Goal: Task Accomplishment & Management: Manage account settings

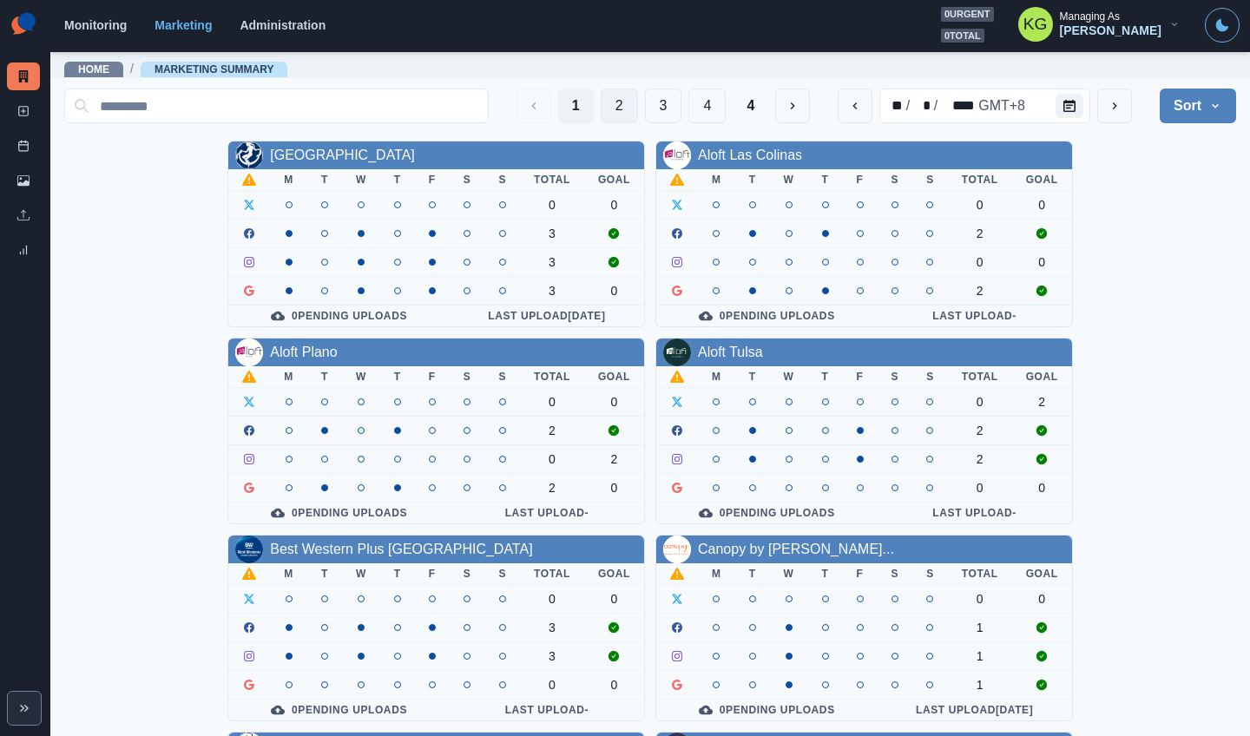
click at [604, 111] on button "2" at bounding box center [619, 106] width 37 height 35
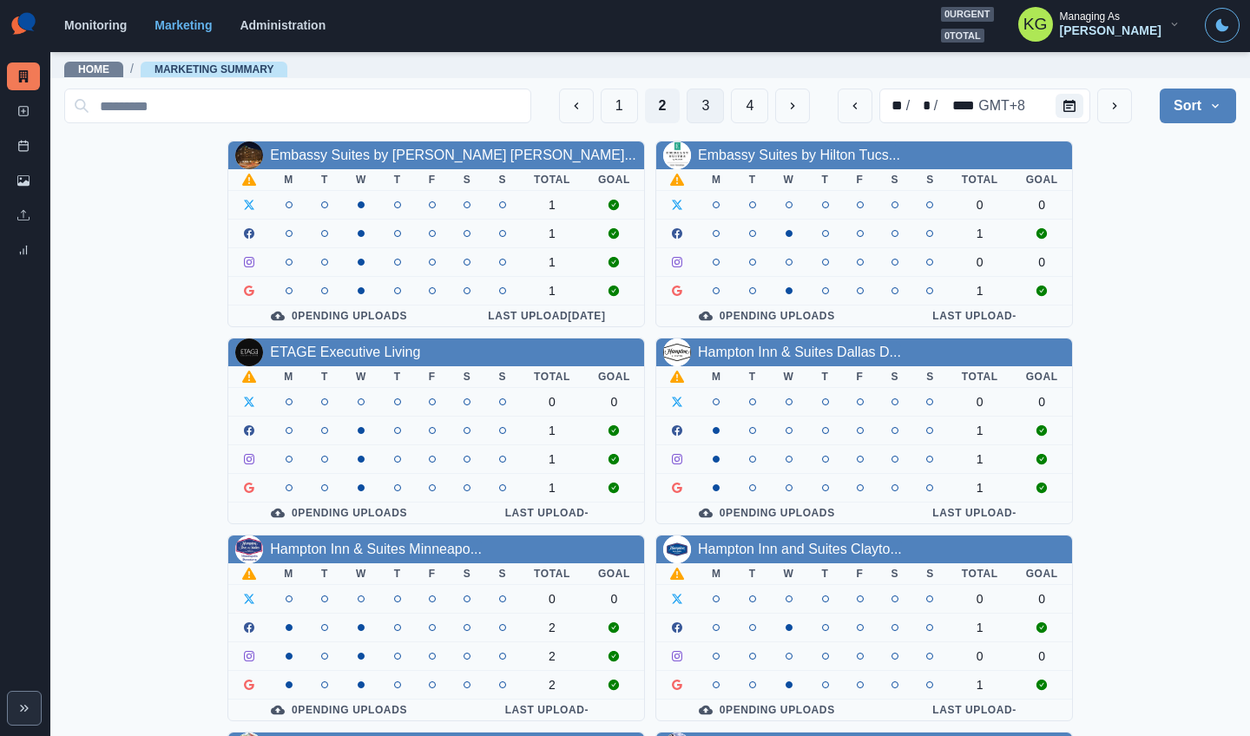
click at [687, 102] on button "3" at bounding box center [705, 106] width 37 height 35
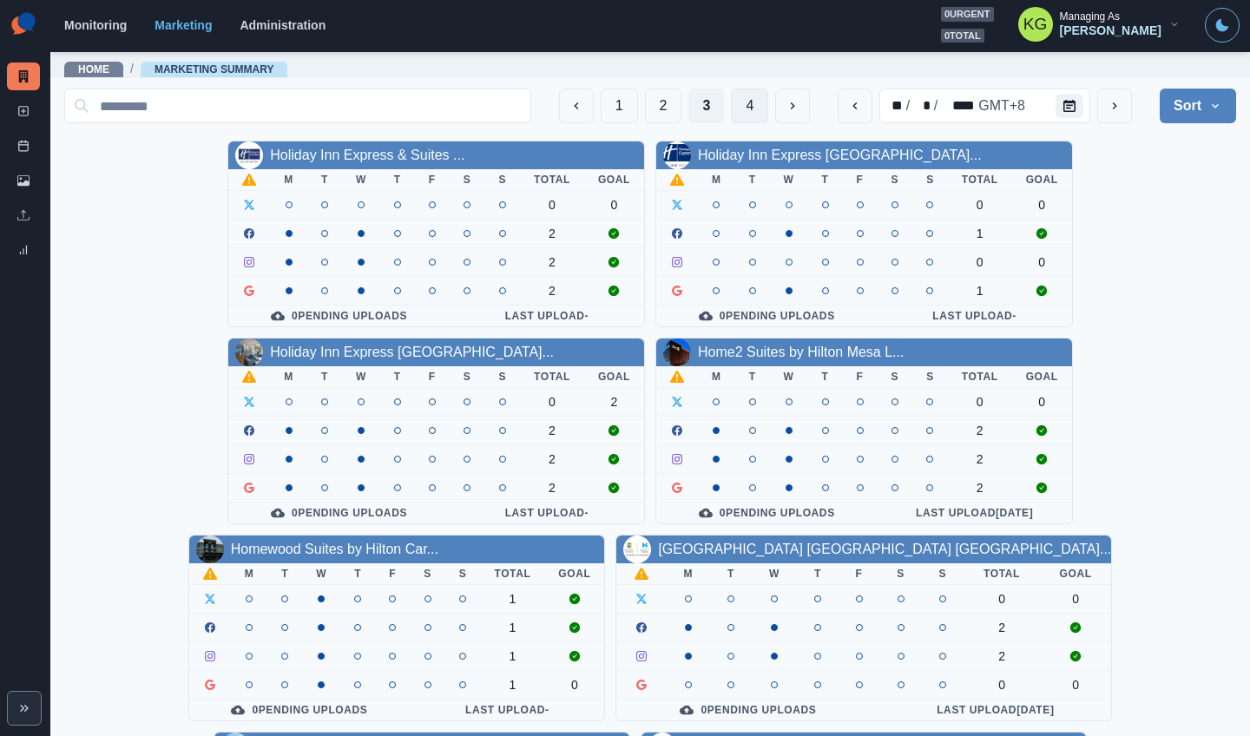
click at [735, 107] on button "4" at bounding box center [749, 106] width 37 height 35
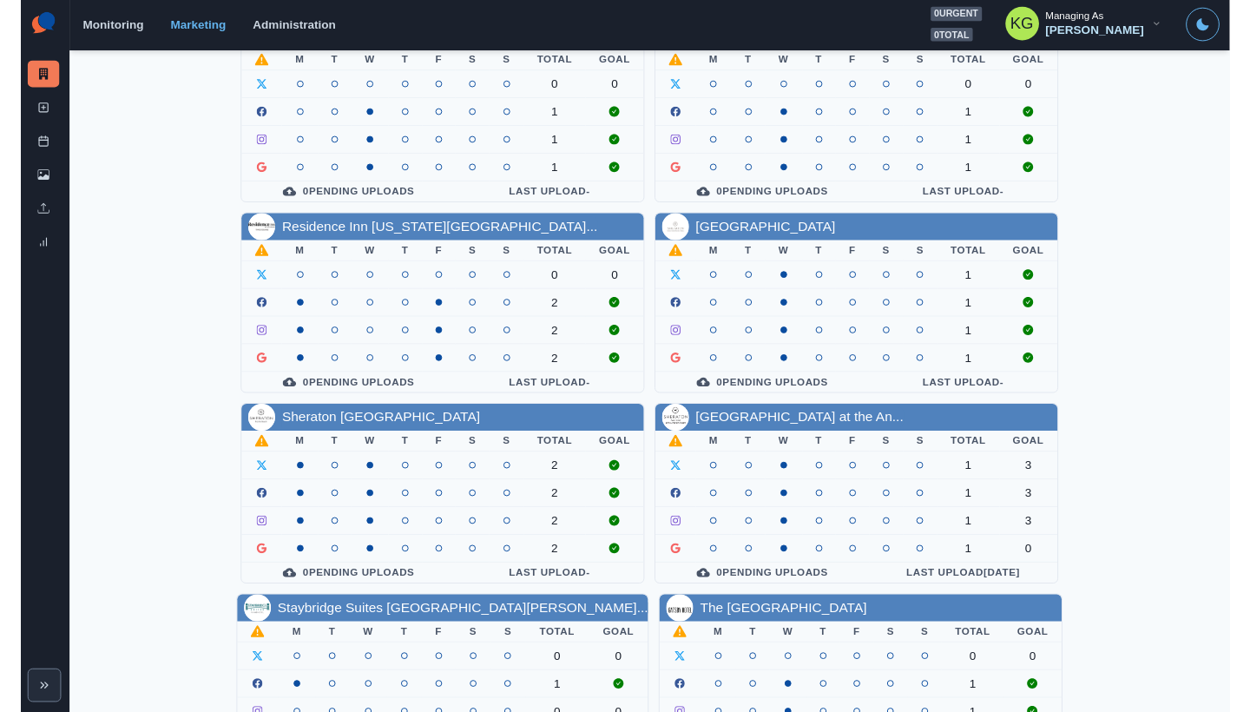
scroll to position [347, 0]
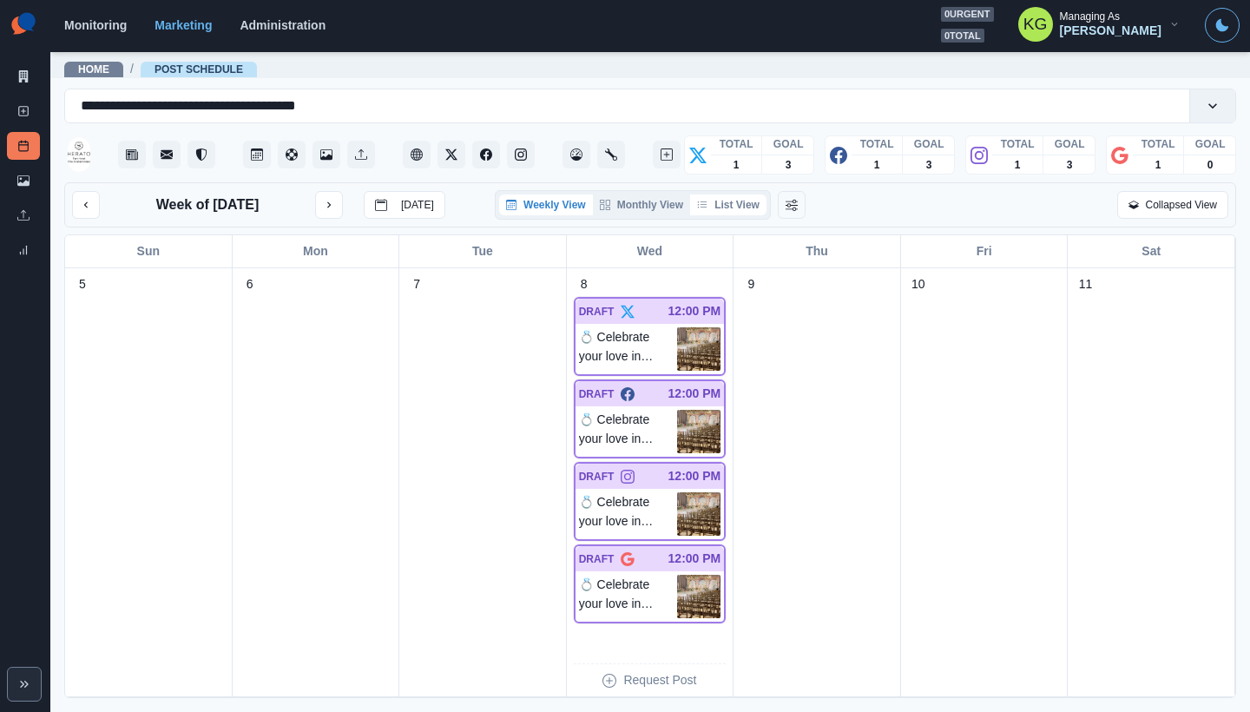
click at [734, 204] on button "List View" at bounding box center [728, 204] width 76 height 21
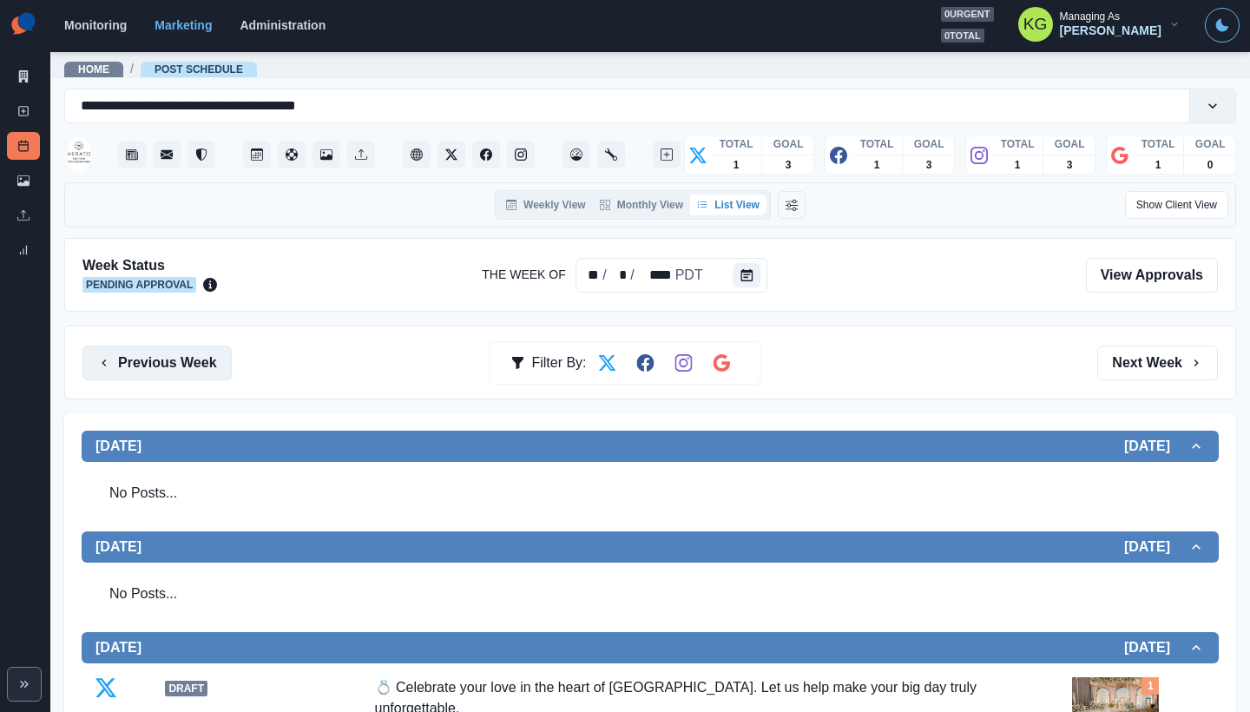
click at [221, 359] on button "Previous Week" at bounding box center [156, 363] width 149 height 35
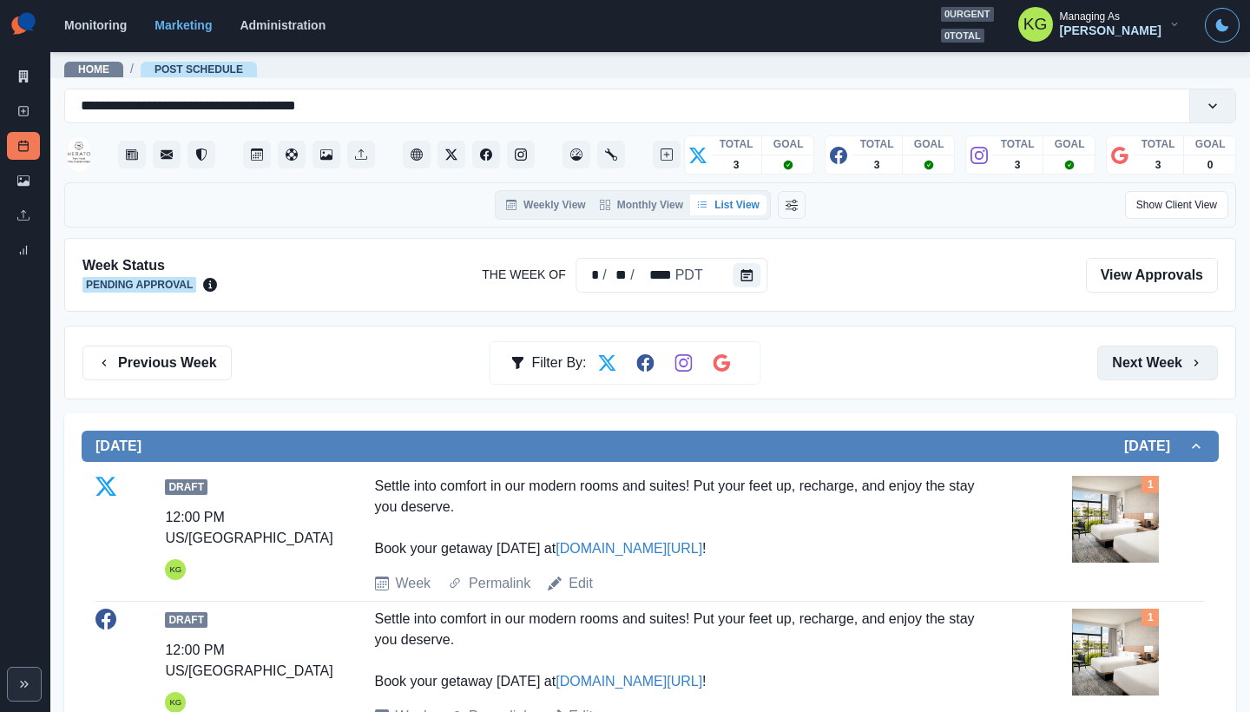
click at [1132, 365] on button "Next Week" at bounding box center [1157, 363] width 121 height 35
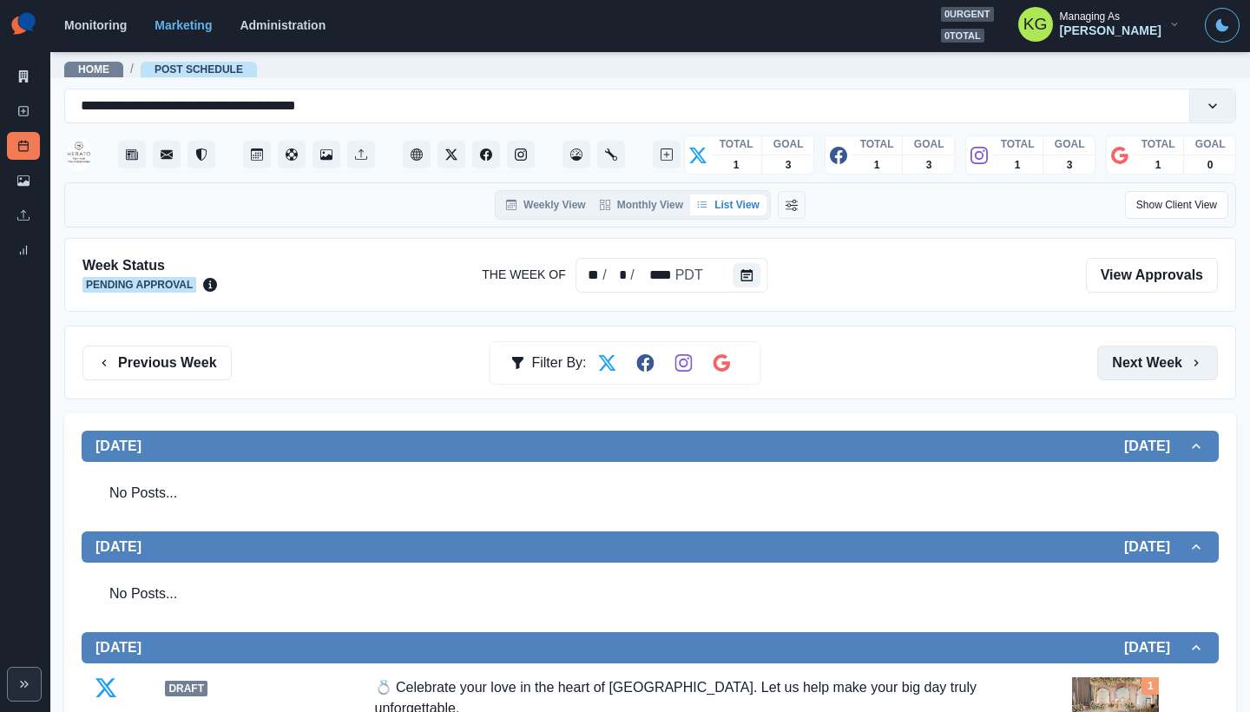
click at [1132, 364] on button "Next Week" at bounding box center [1157, 363] width 121 height 35
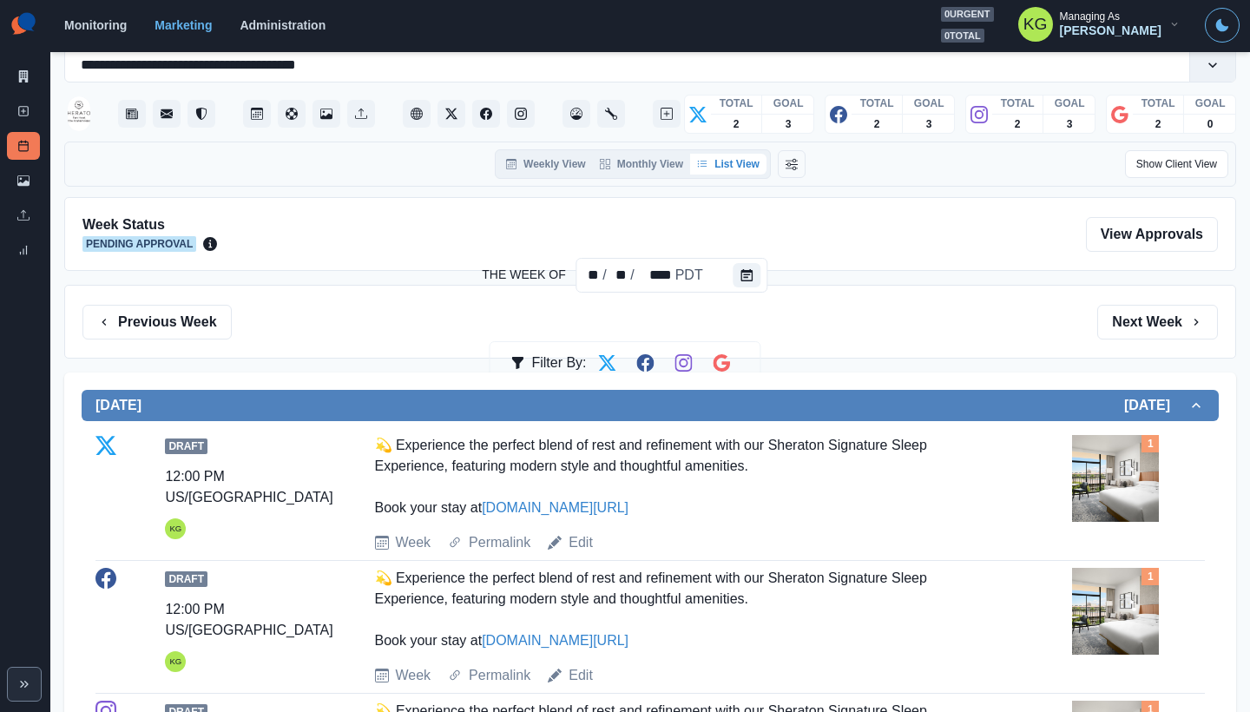
scroll to position [37, 0]
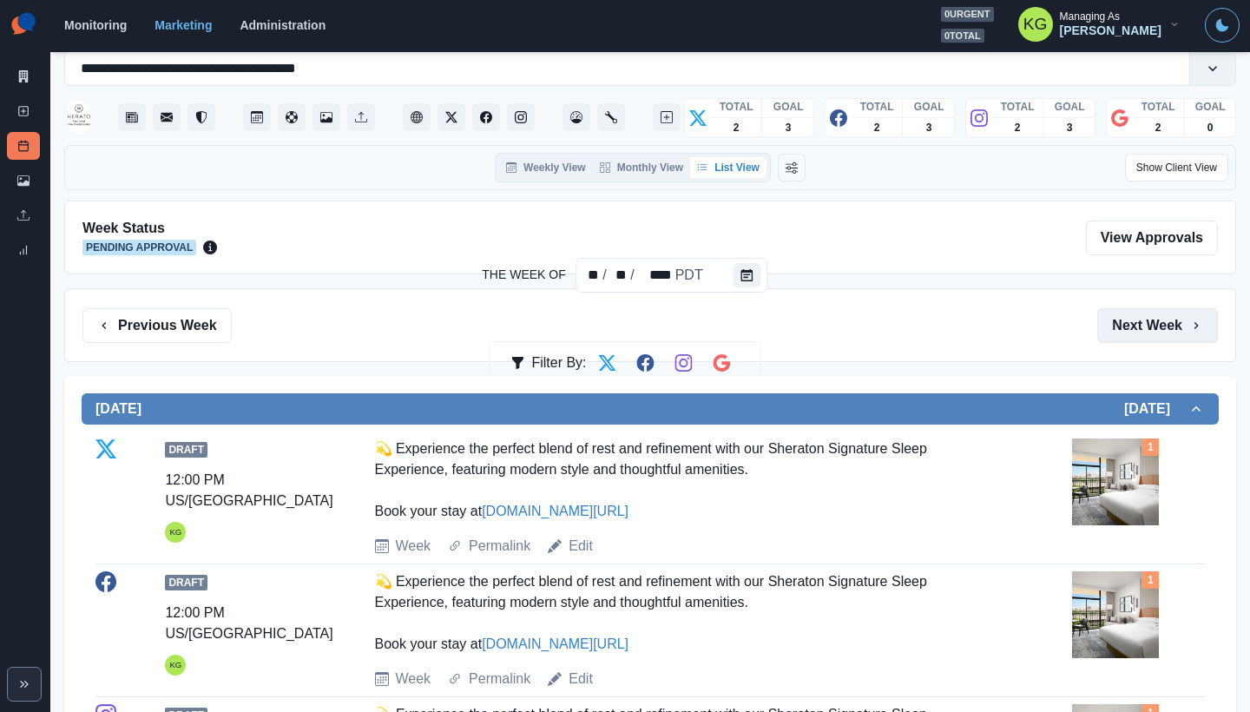
click at [1132, 339] on button "Next Week" at bounding box center [1157, 325] width 121 height 35
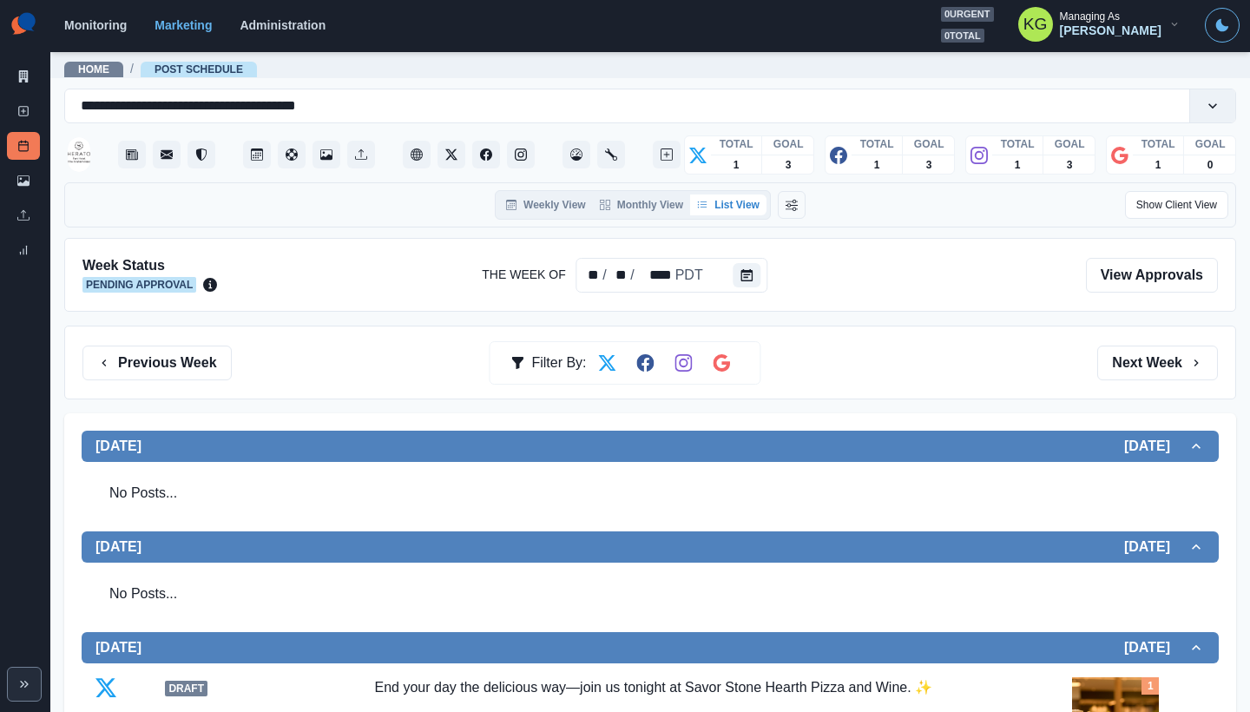
click at [1132, 339] on div "Previous Week Filter By: Next Week" at bounding box center [650, 363] width 1172 height 74
click at [1127, 361] on button "Next Week" at bounding box center [1157, 363] width 121 height 35
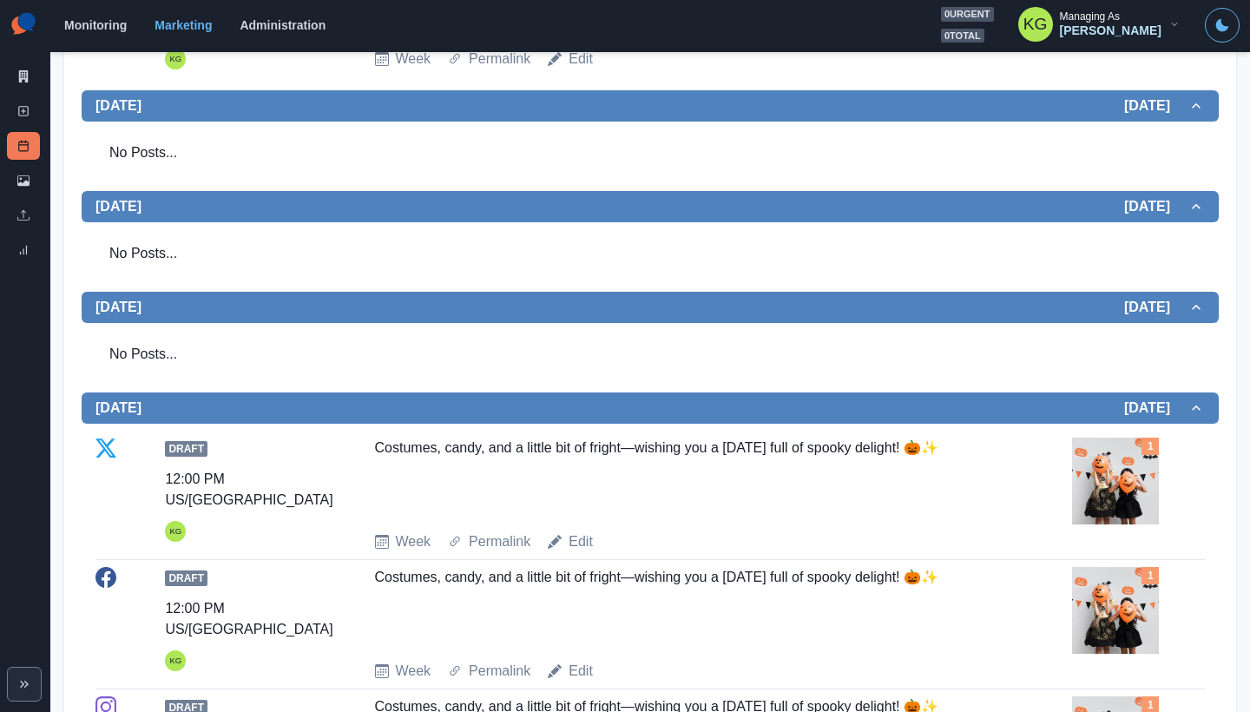
scroll to position [74, 0]
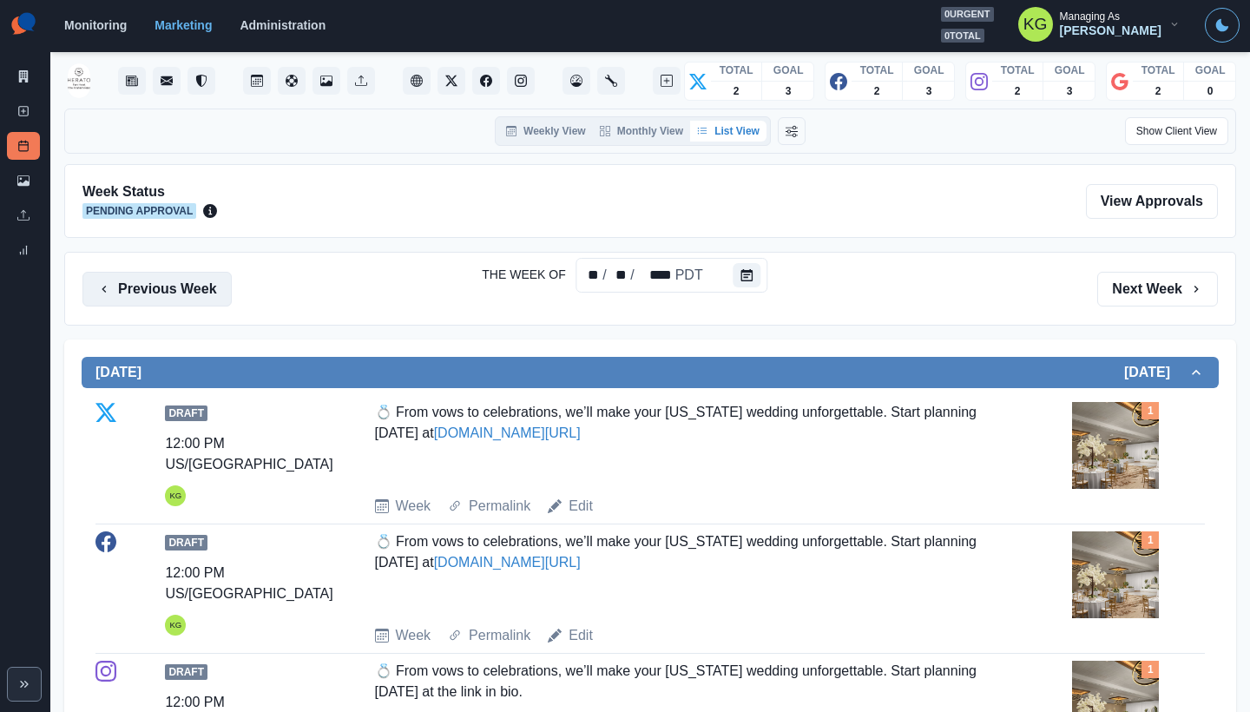
click at [164, 287] on button "Previous Week" at bounding box center [156, 289] width 149 height 35
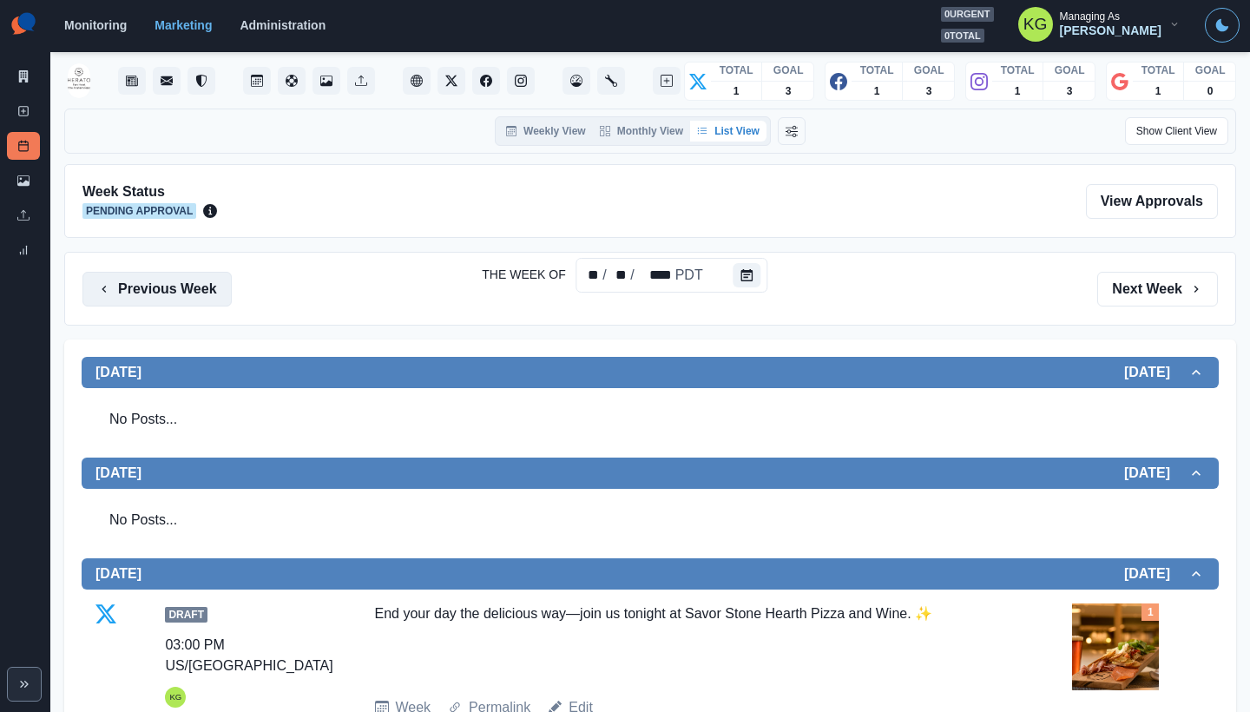
click at [164, 287] on button "Previous Week" at bounding box center [156, 289] width 149 height 35
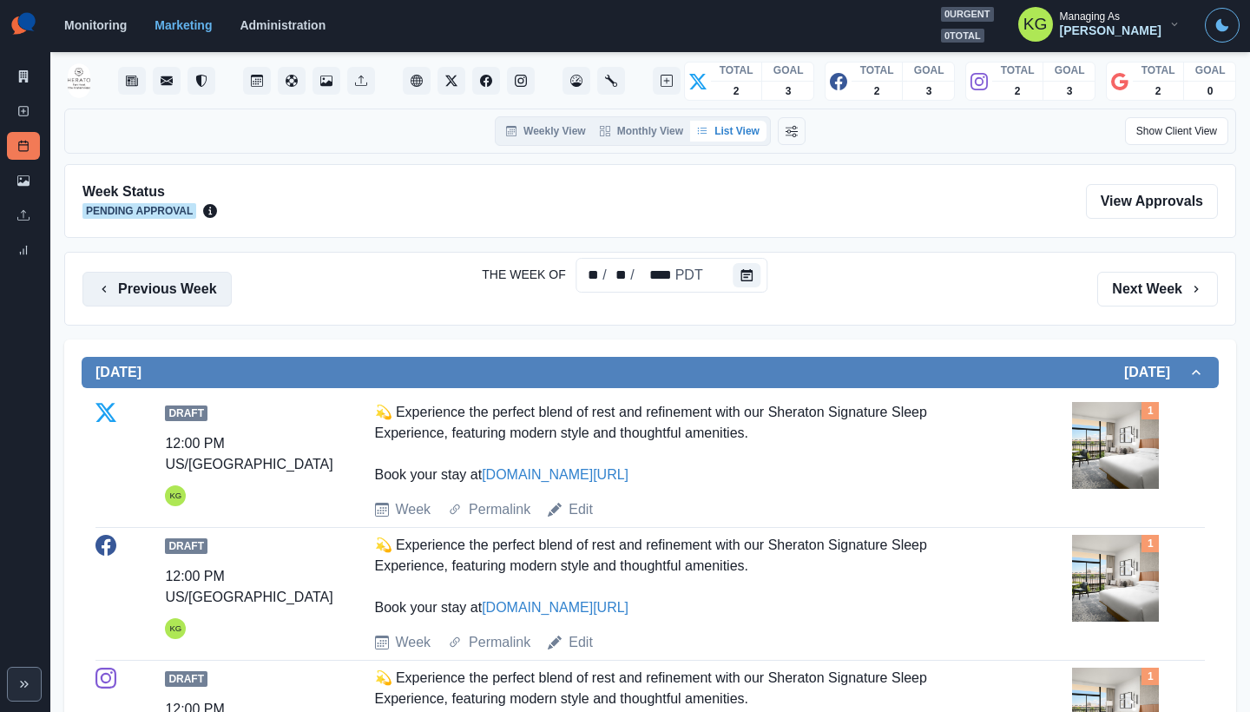
click at [164, 287] on button "Previous Week" at bounding box center [156, 289] width 149 height 35
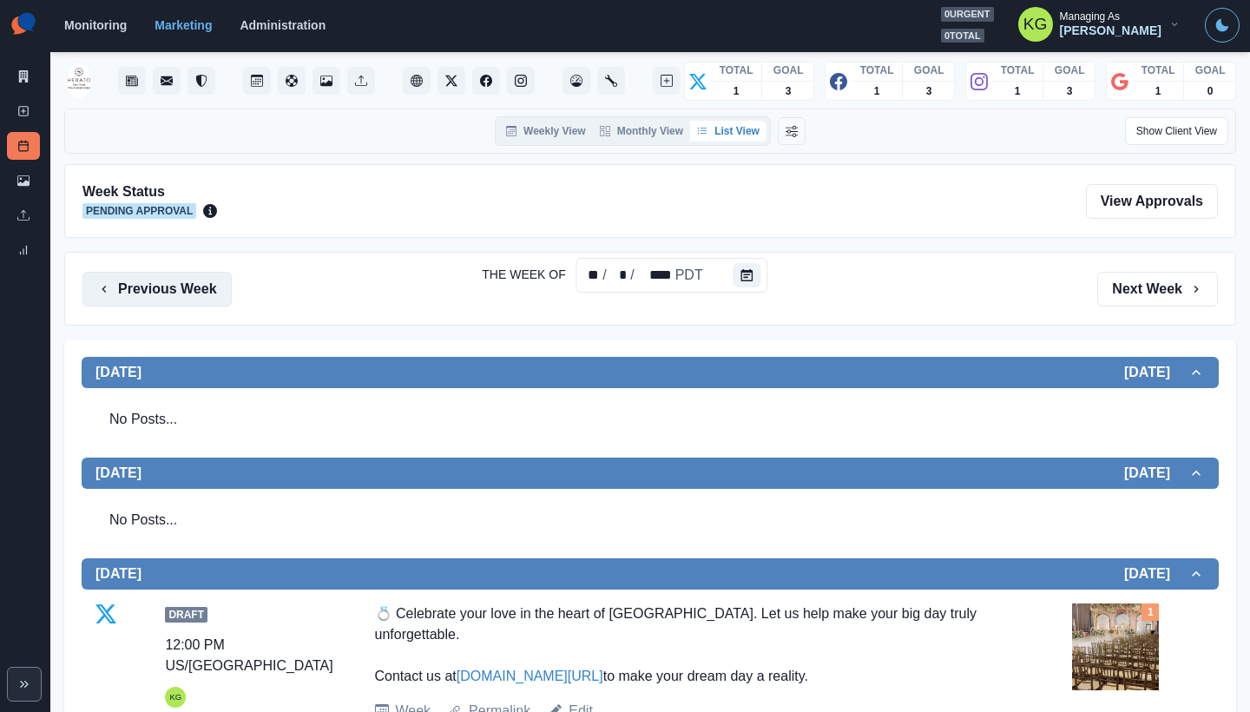
click at [164, 287] on button "Previous Week" at bounding box center [156, 289] width 149 height 35
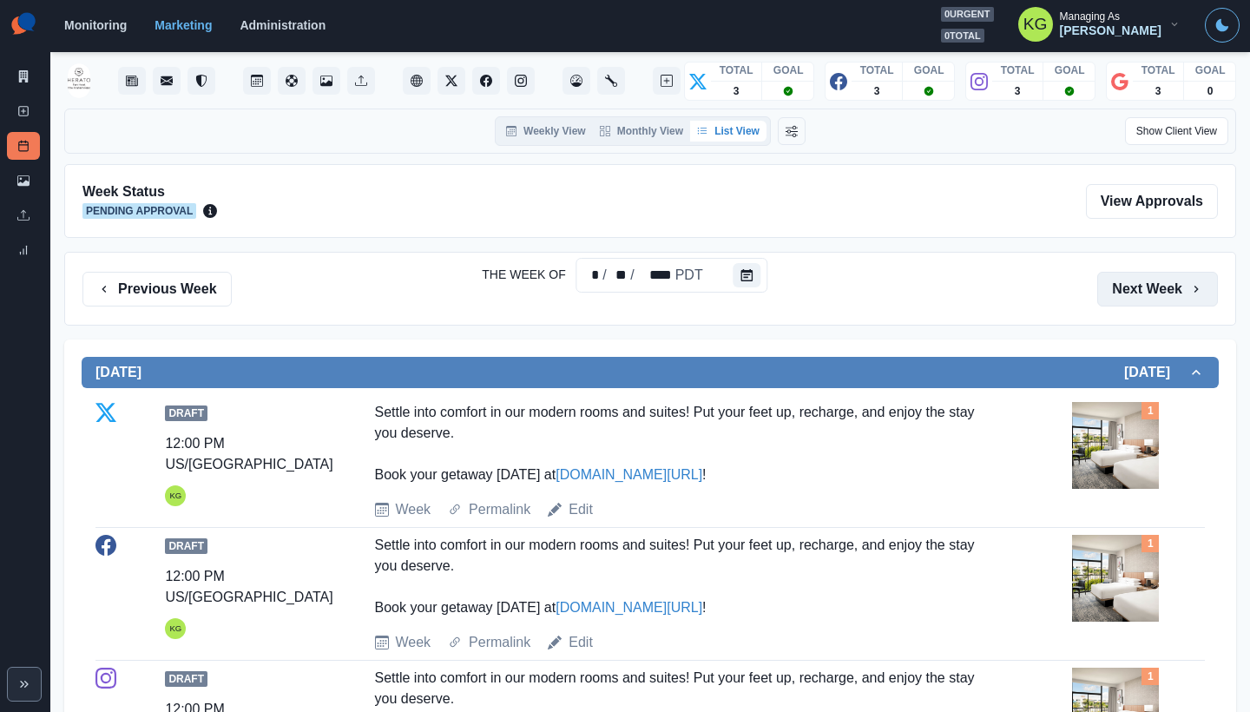
click at [1131, 286] on button "Next Week" at bounding box center [1157, 289] width 121 height 35
